Goal: Task Accomplishment & Management: Manage account settings

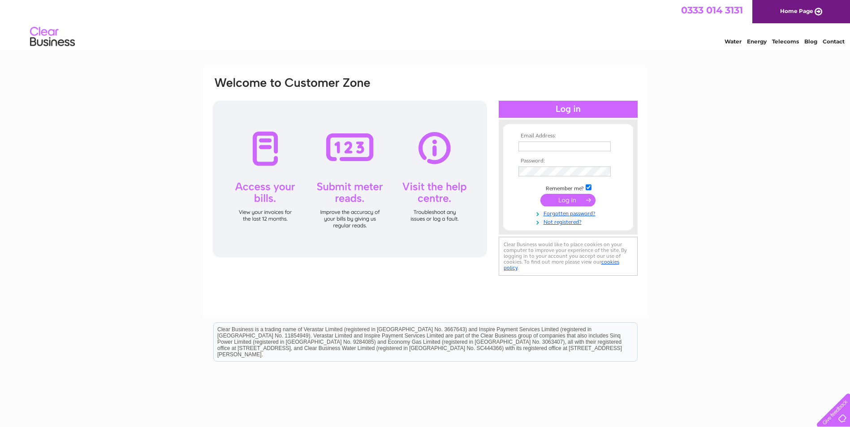
type input "c.brett@armour.co.uk"
click at [559, 198] on input "submit" at bounding box center [567, 200] width 55 height 13
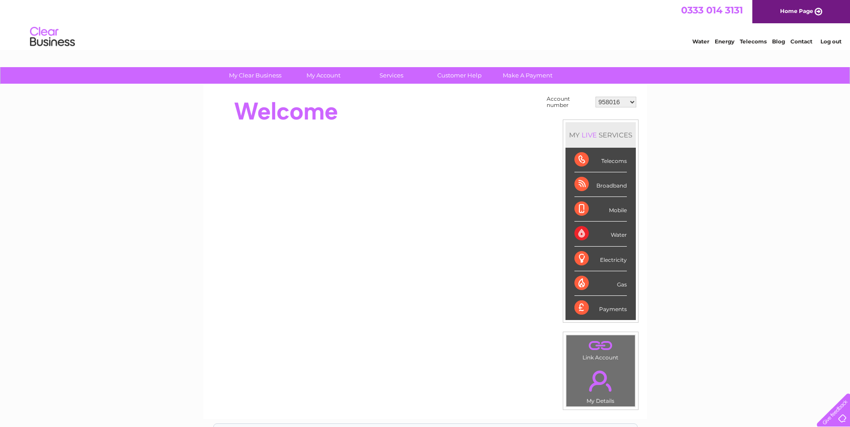
click at [630, 99] on select "958016 30304305" at bounding box center [616, 102] width 41 height 11
select select "30304305"
click at [596, 97] on select "958016 30304305" at bounding box center [616, 102] width 41 height 11
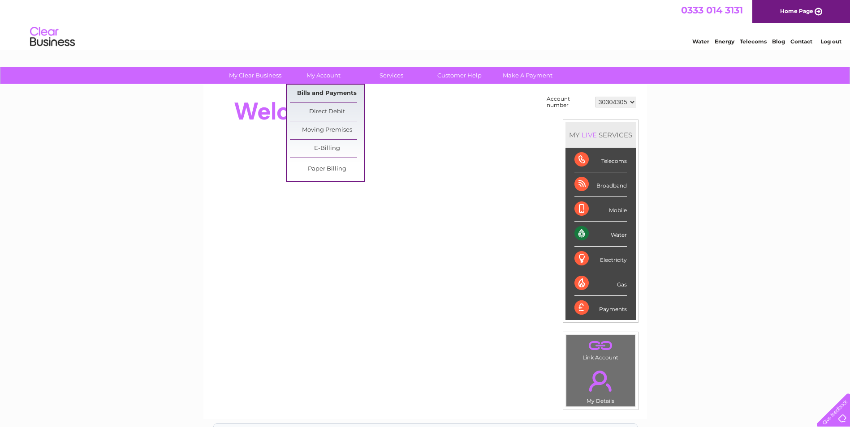
click at [324, 92] on link "Bills and Payments" at bounding box center [327, 94] width 74 height 18
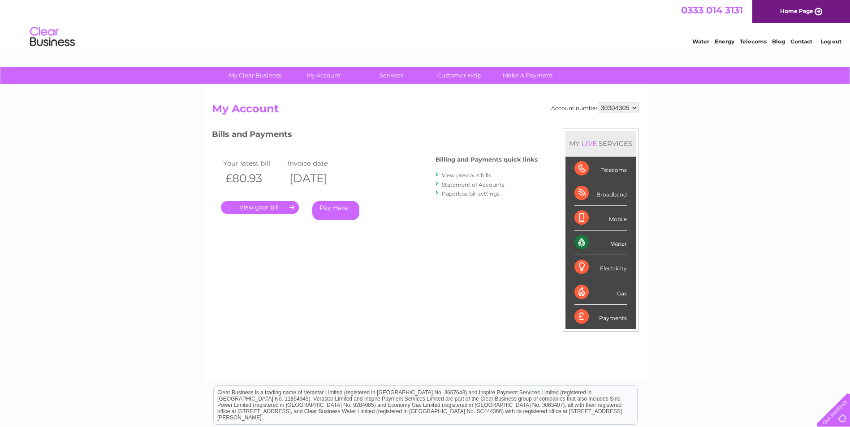
click at [268, 207] on link "." at bounding box center [260, 207] width 78 height 13
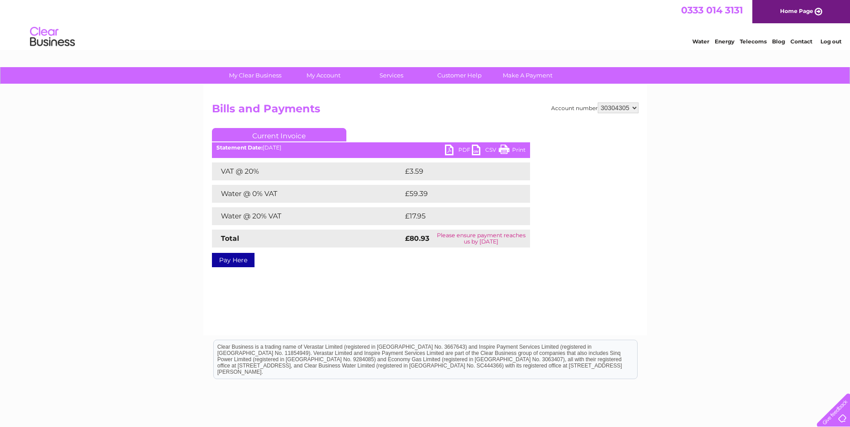
click at [458, 152] on link "PDF" at bounding box center [458, 151] width 27 height 13
